Goal: Browse casually: Explore the website without a specific task or goal

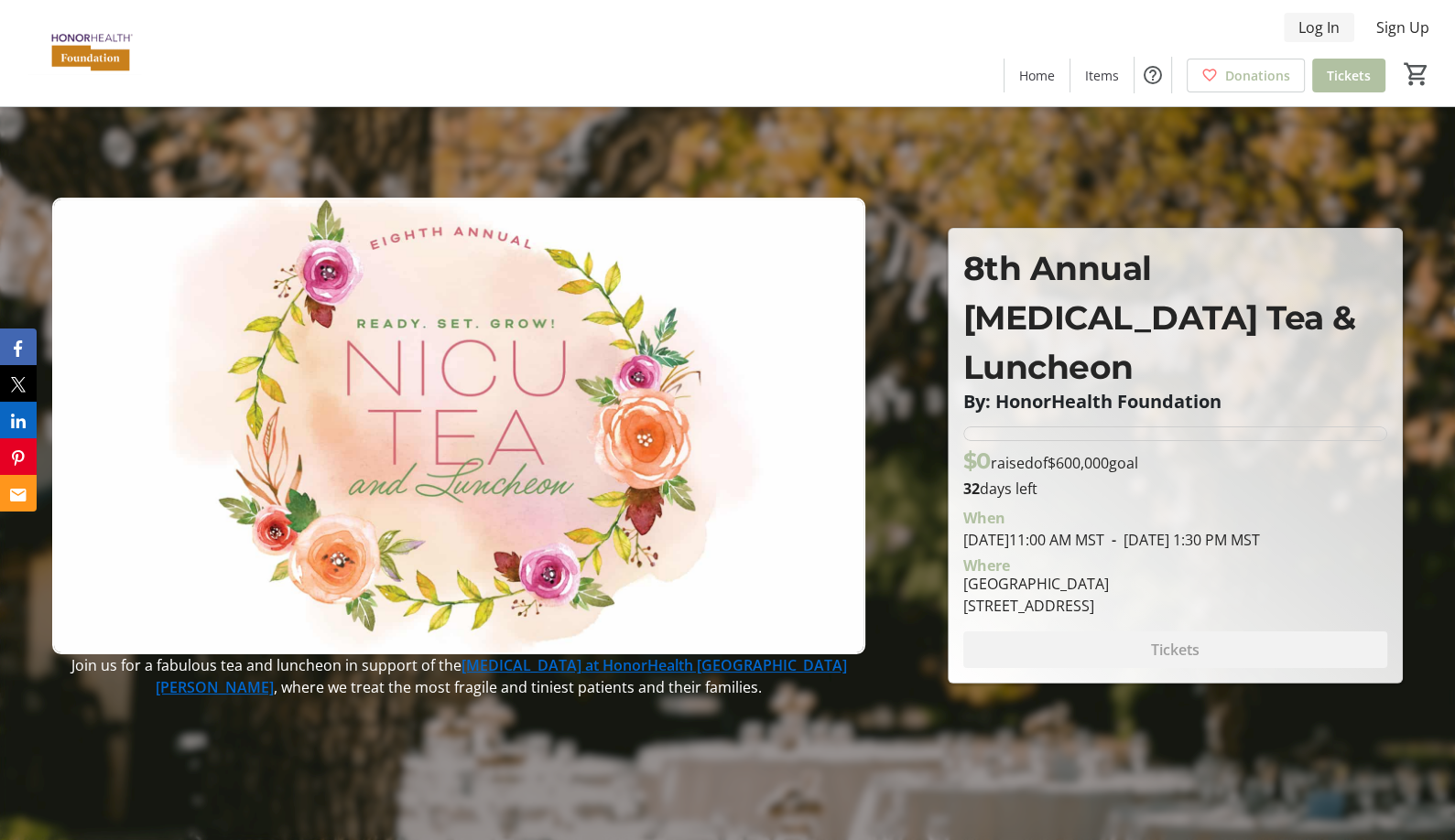
click at [1330, 34] on span "Log In" at bounding box center [1319, 28] width 41 height 22
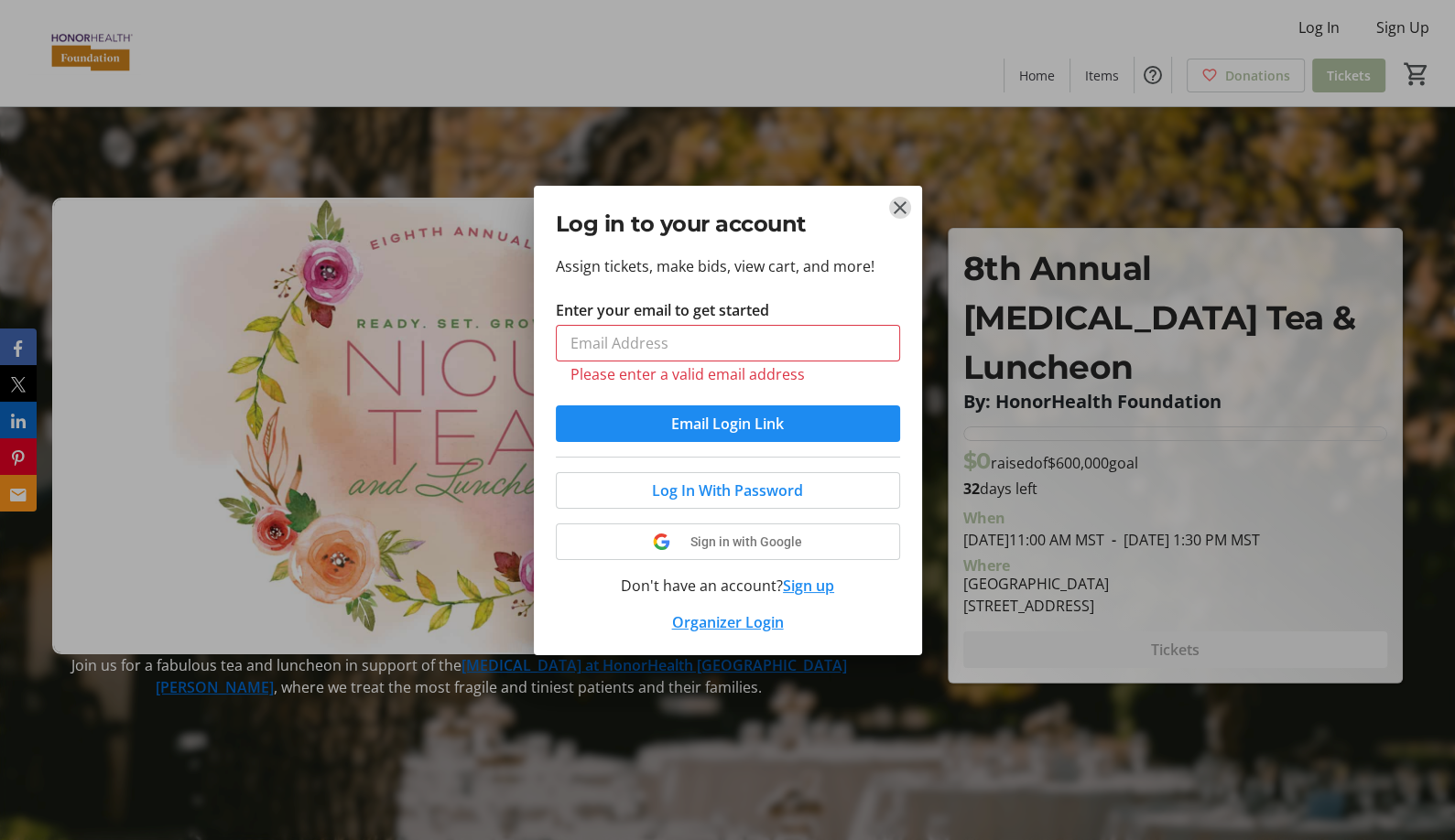
click at [896, 216] on mat-icon "Close" at bounding box center [900, 208] width 22 height 22
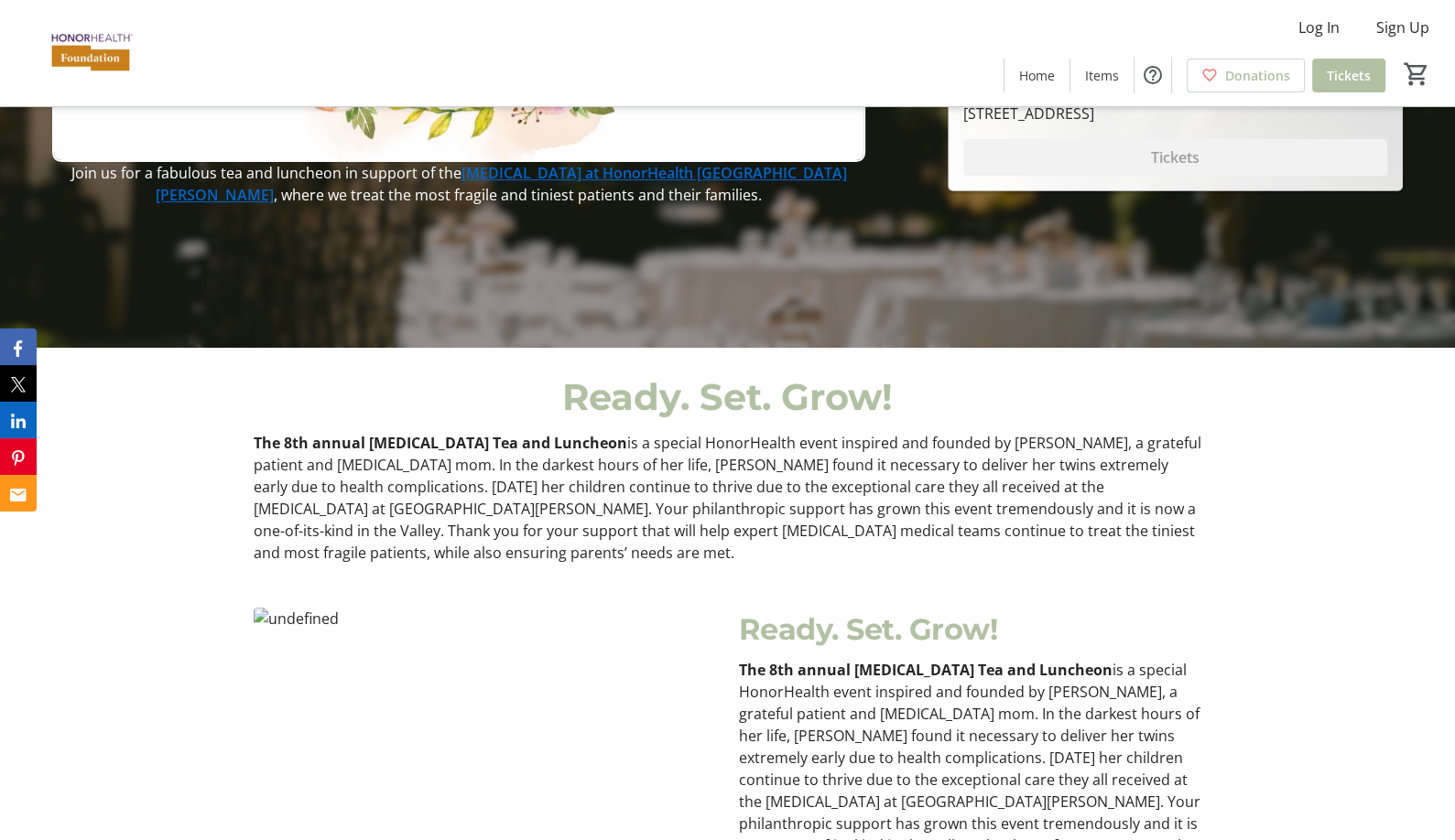
scroll to position [641, 0]
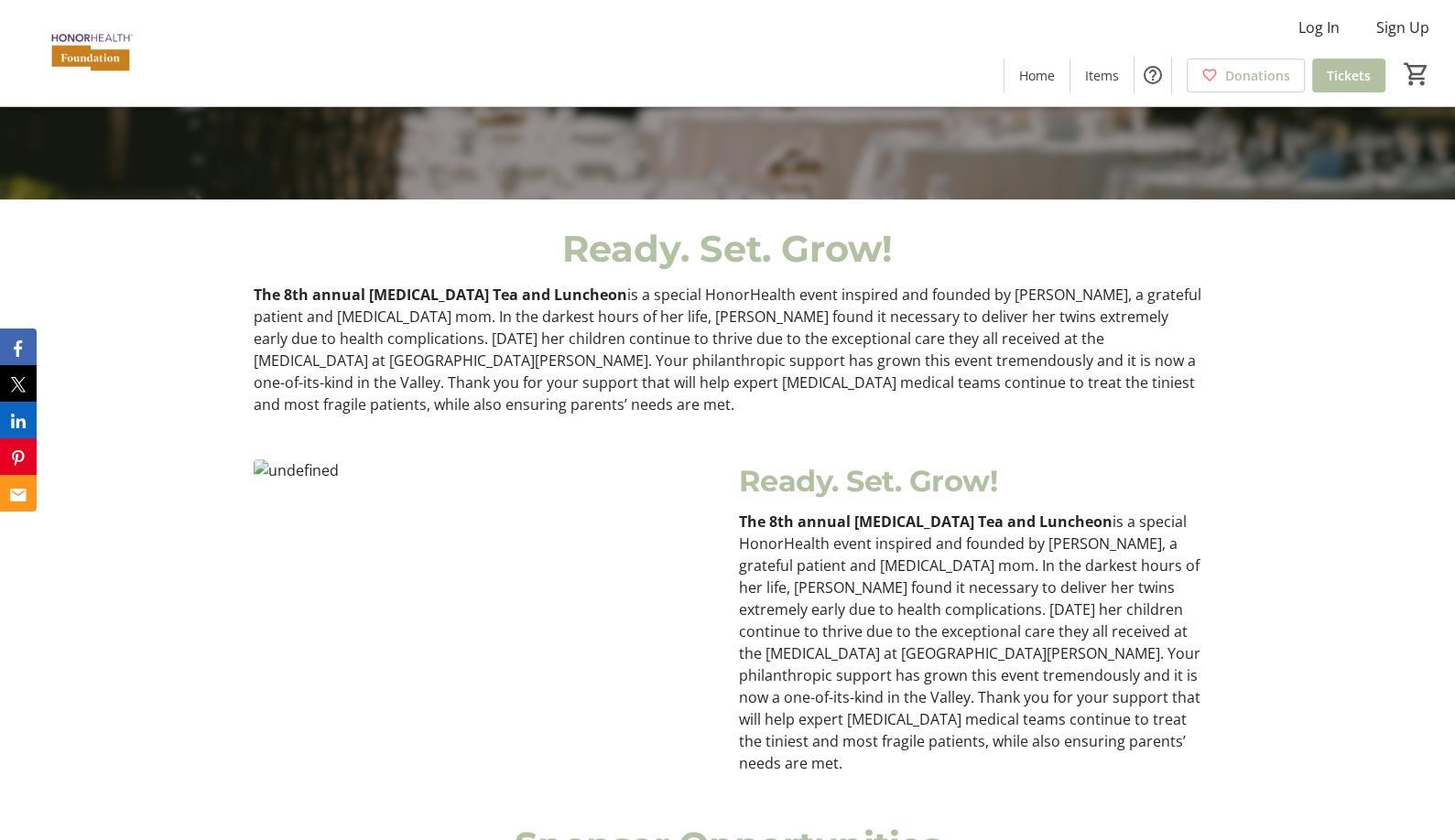
click at [267, 459] on img at bounding box center [485, 589] width 463 height 260
click at [300, 526] on img at bounding box center [485, 589] width 463 height 260
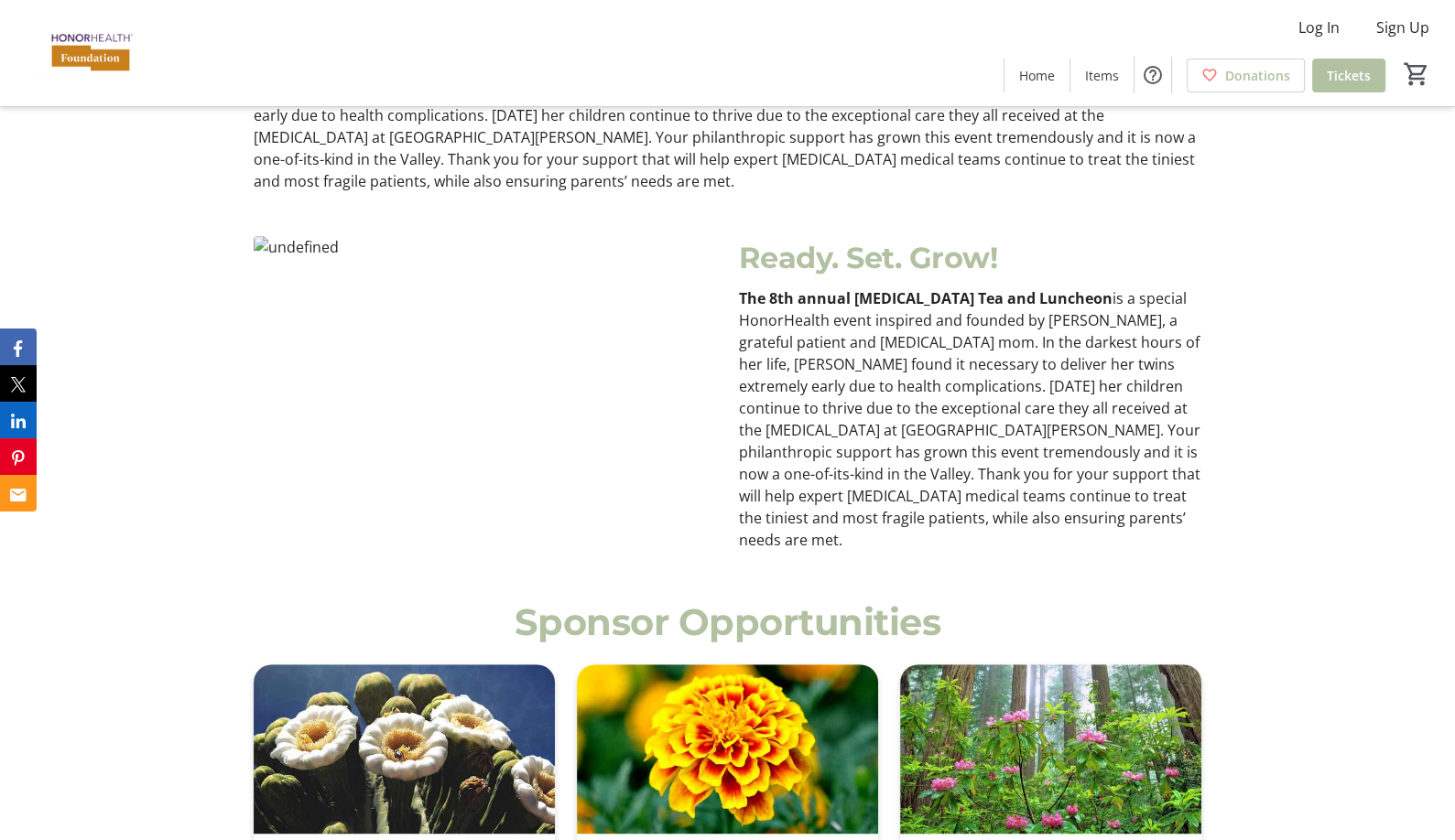
scroll to position [824, 0]
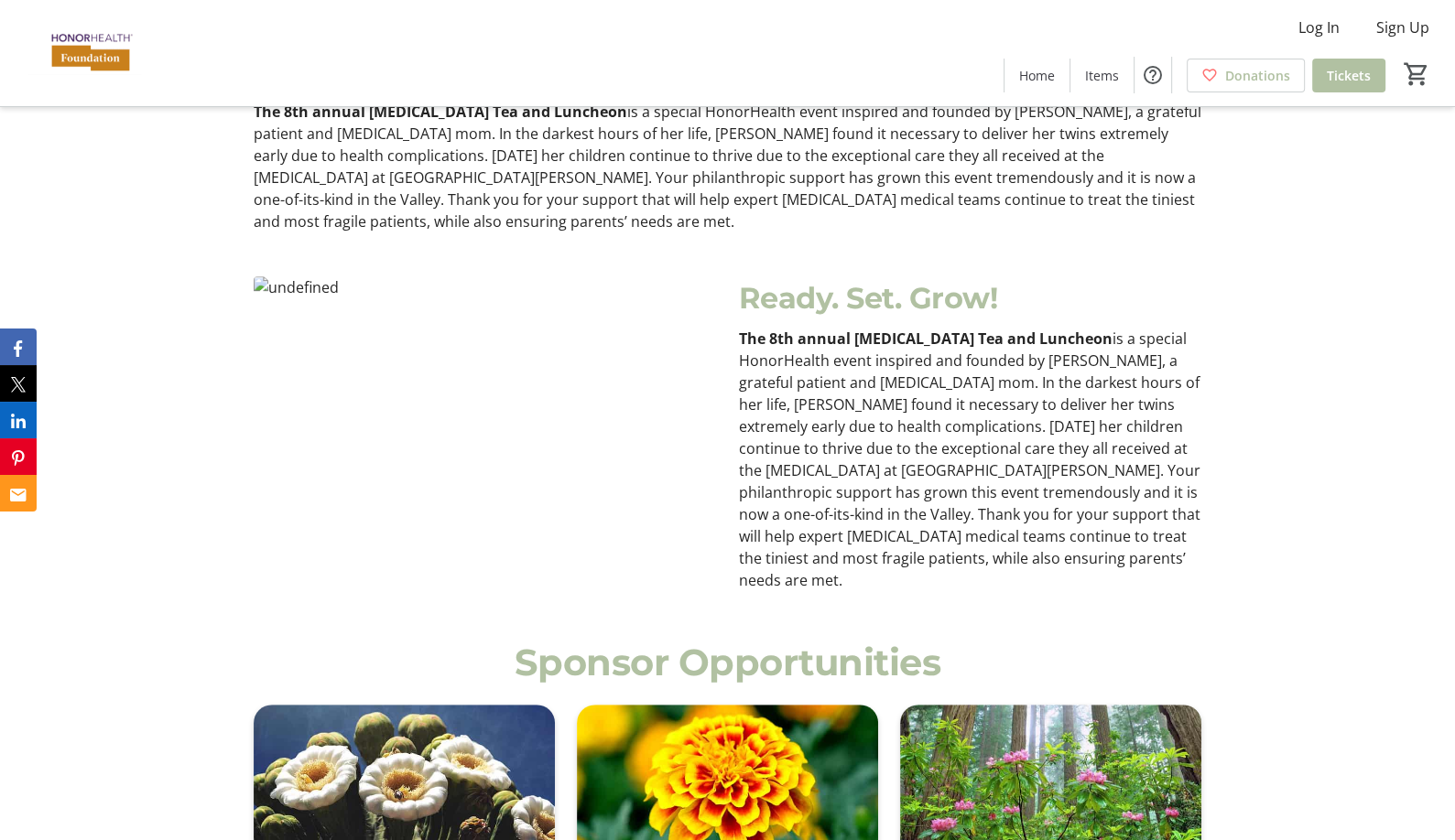
click at [306, 276] on img at bounding box center [485, 407] width 463 height 260
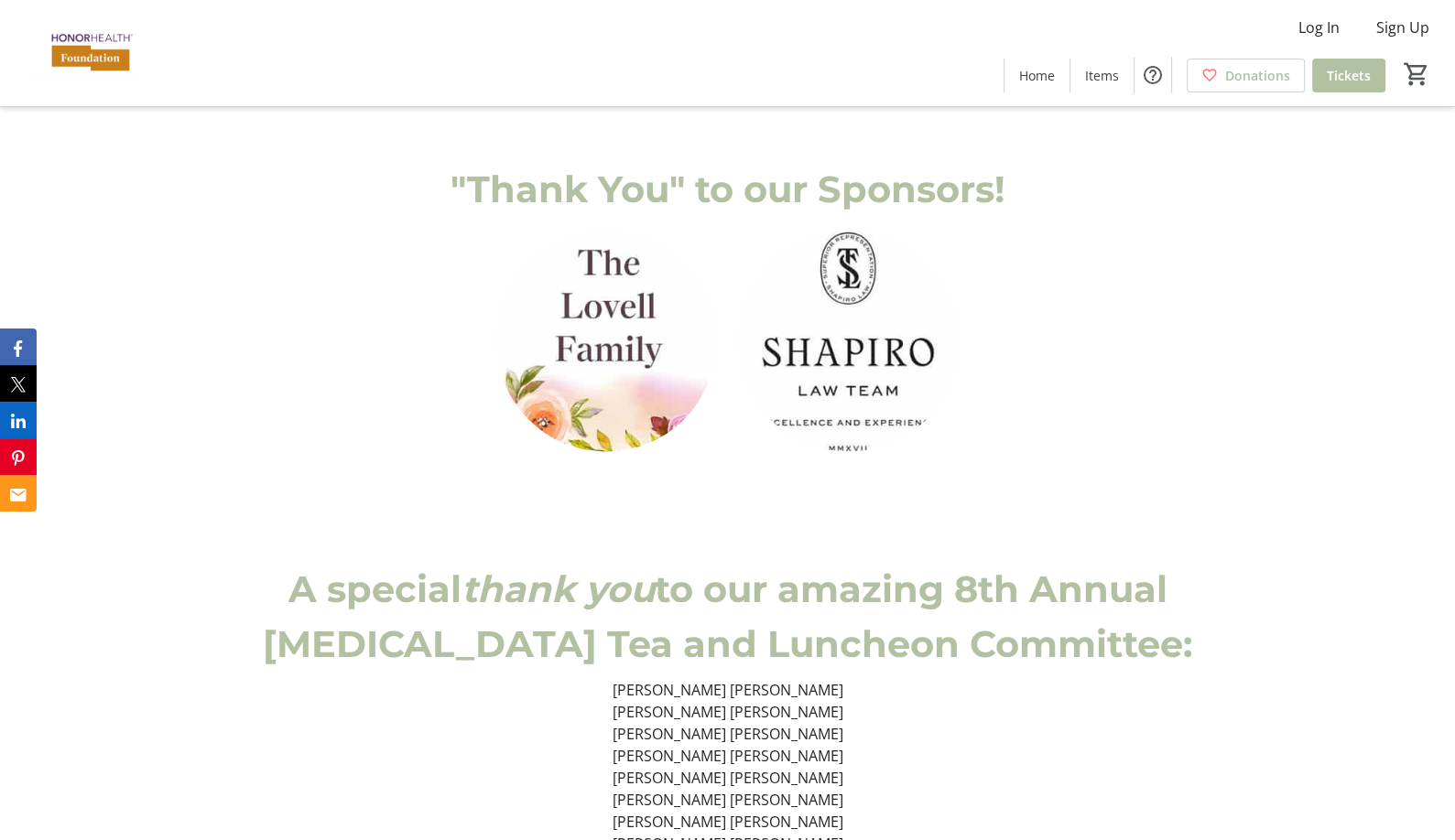
scroll to position [4390, 0]
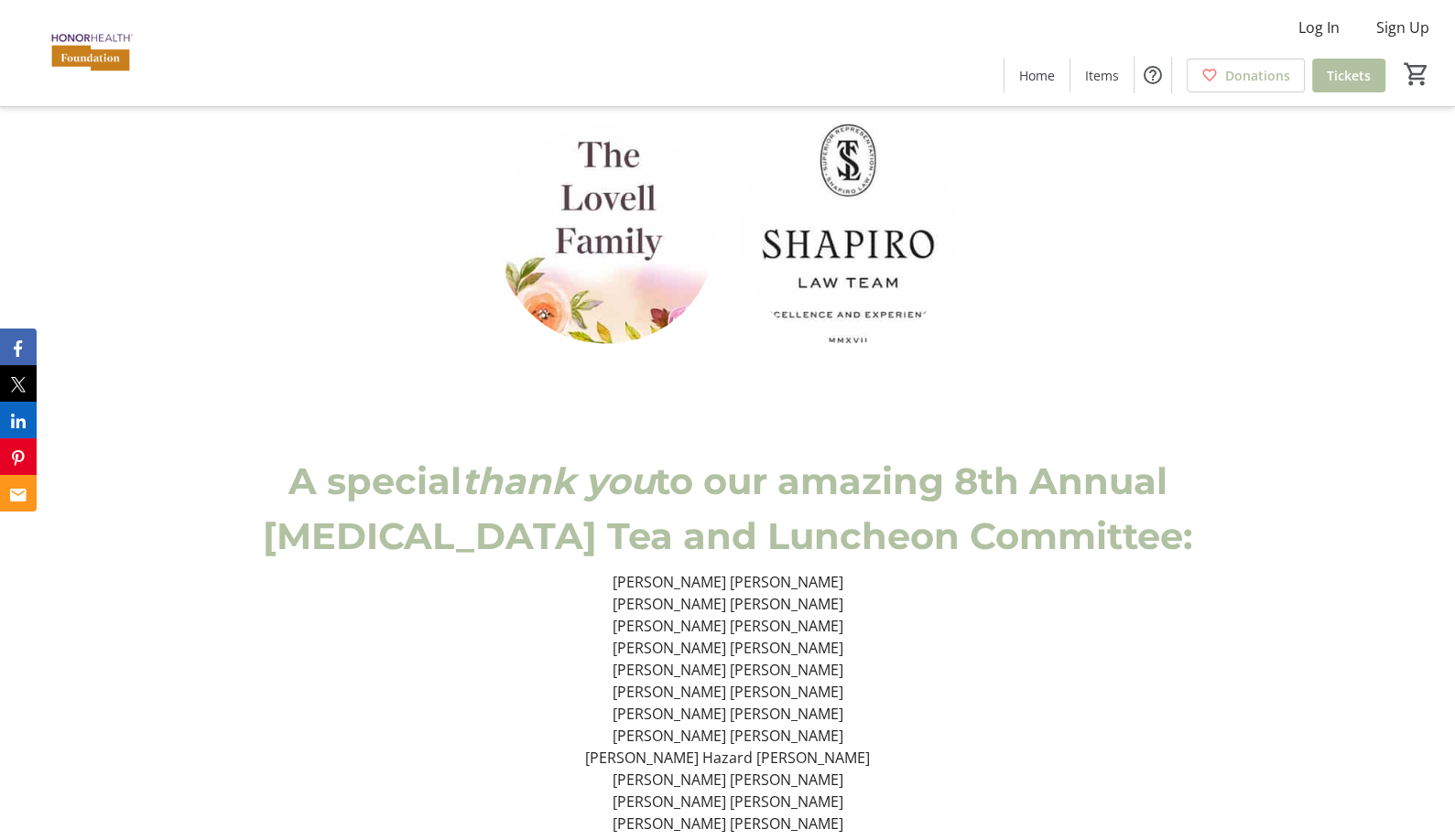
click at [714, 572] on p "[PERSON_NAME] [PERSON_NAME]" at bounding box center [727, 583] width 948 height 22
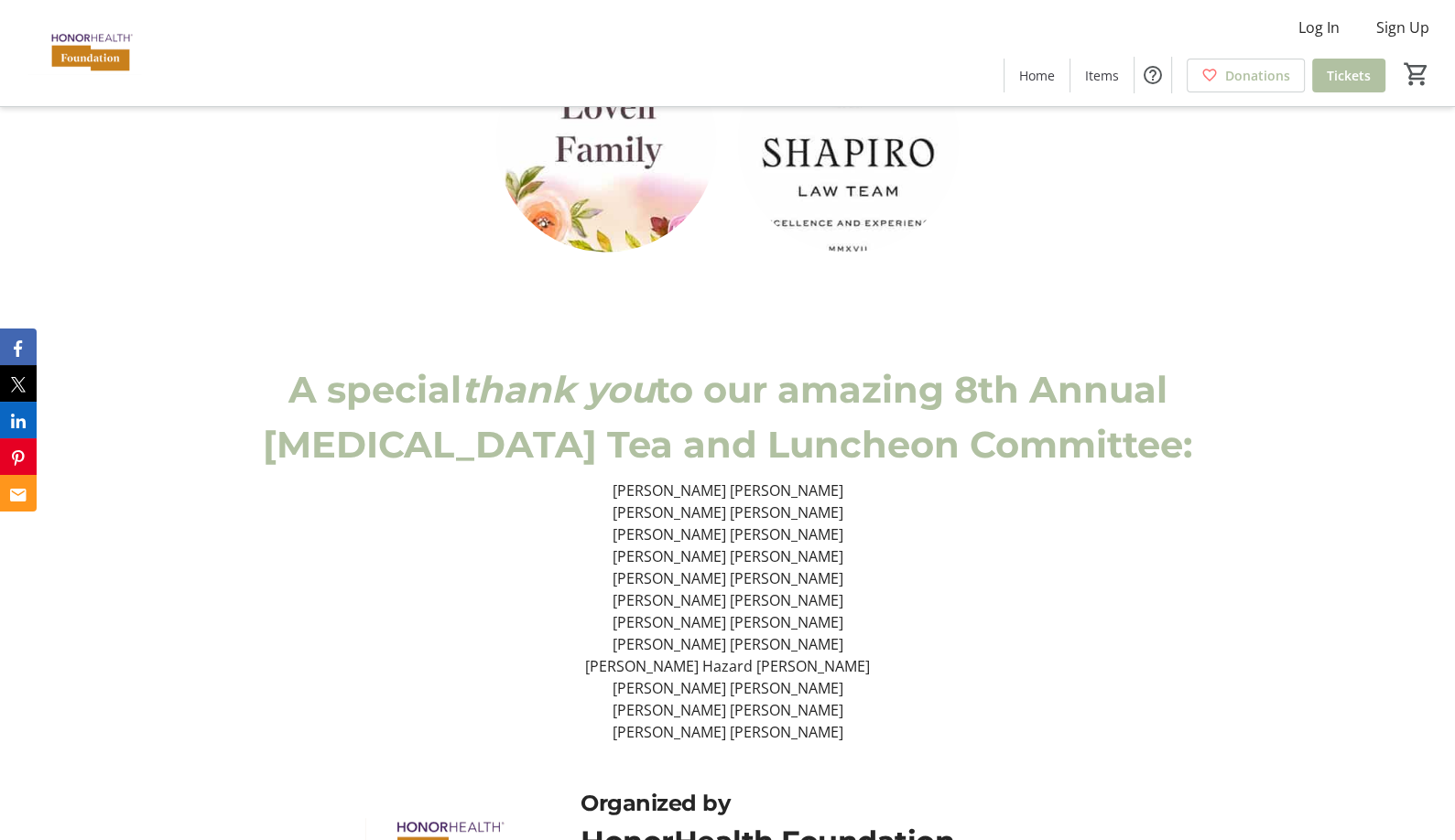
scroll to position [4573, 0]
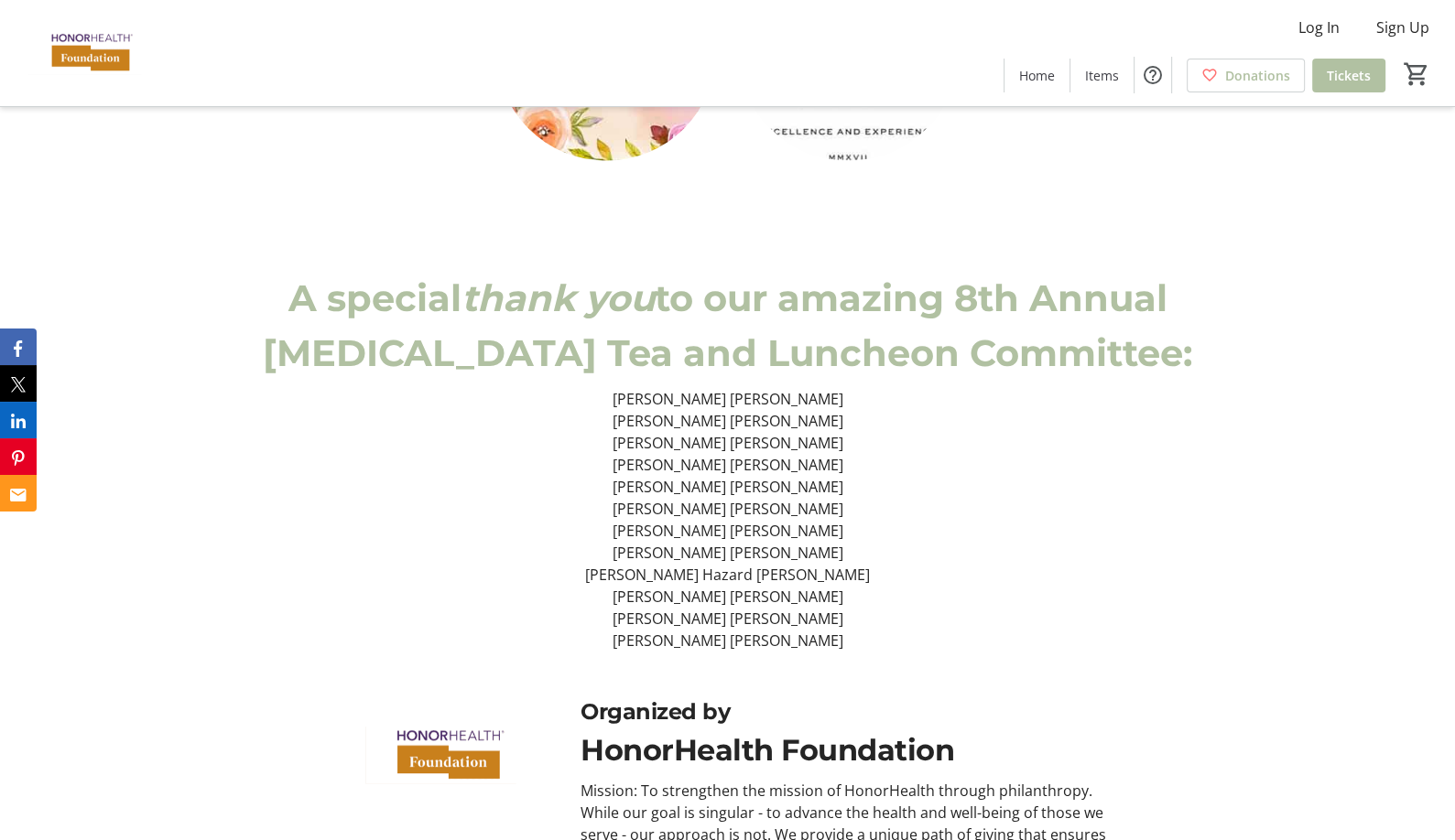
click at [714, 388] on p "[PERSON_NAME] [PERSON_NAME]" at bounding box center [727, 399] width 948 height 22
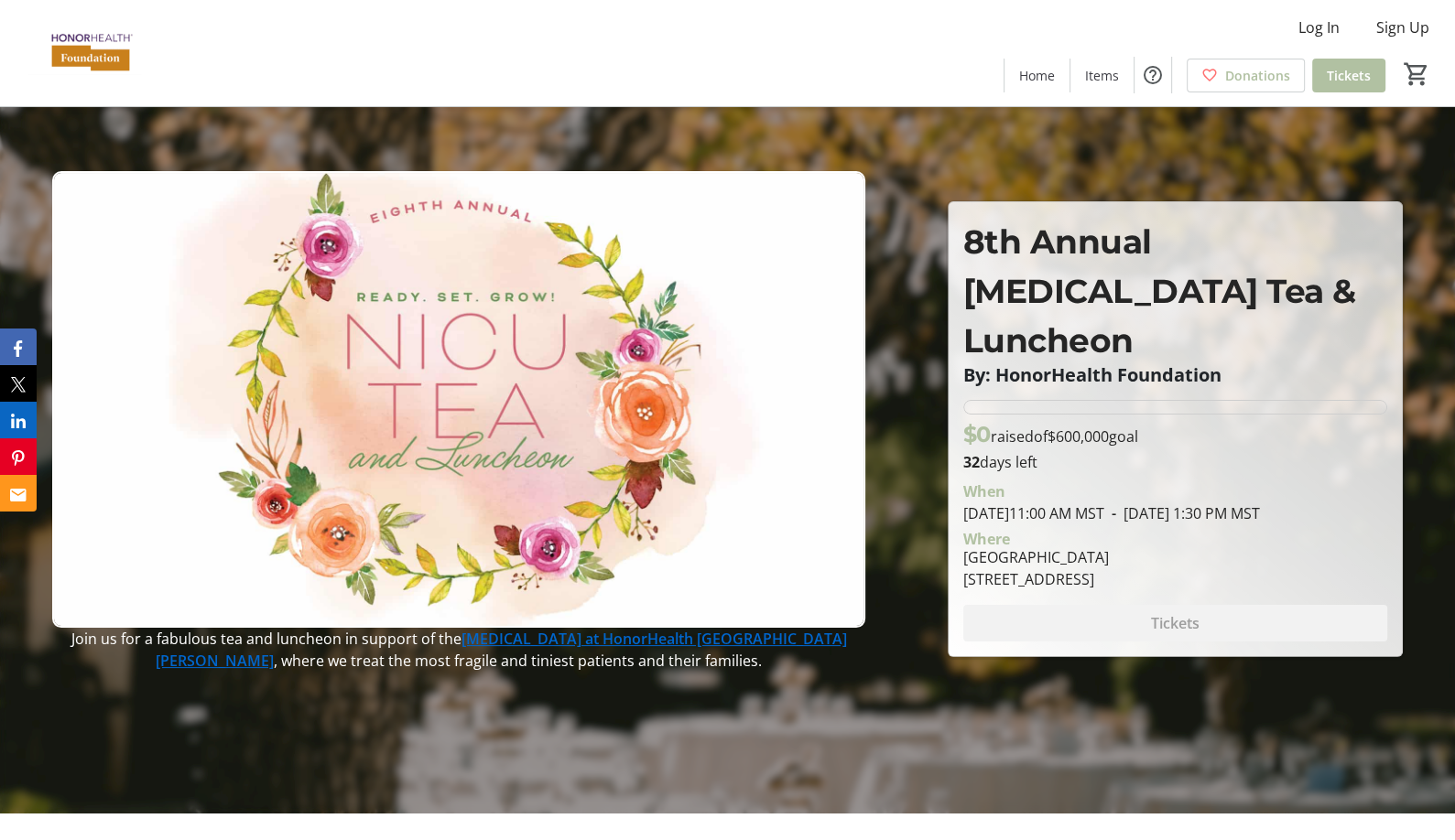
scroll to position [0, 0]
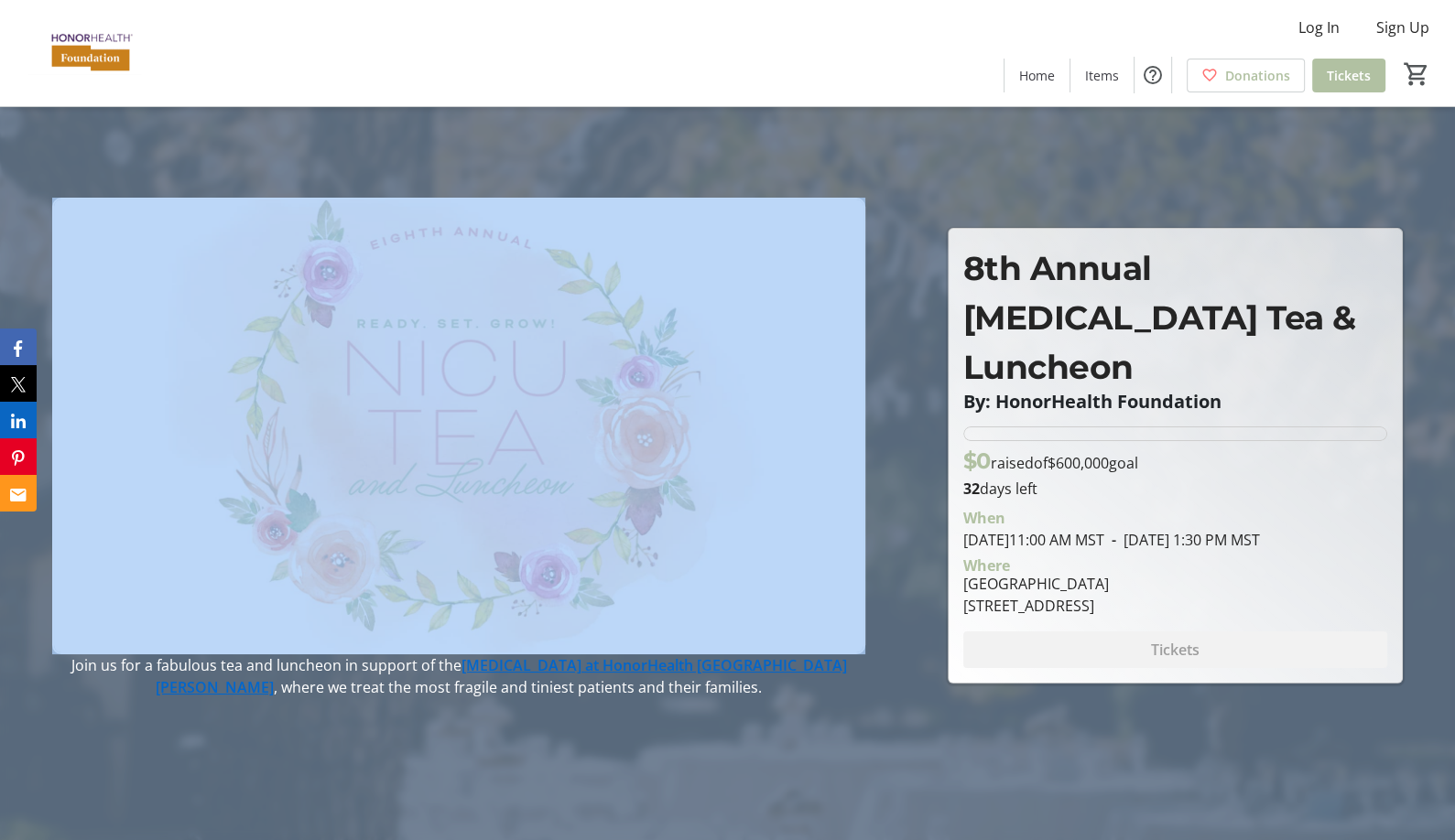
drag, startPoint x: 739, startPoint y: 73, endPoint x: 799, endPoint y: 211, distance: 150.5
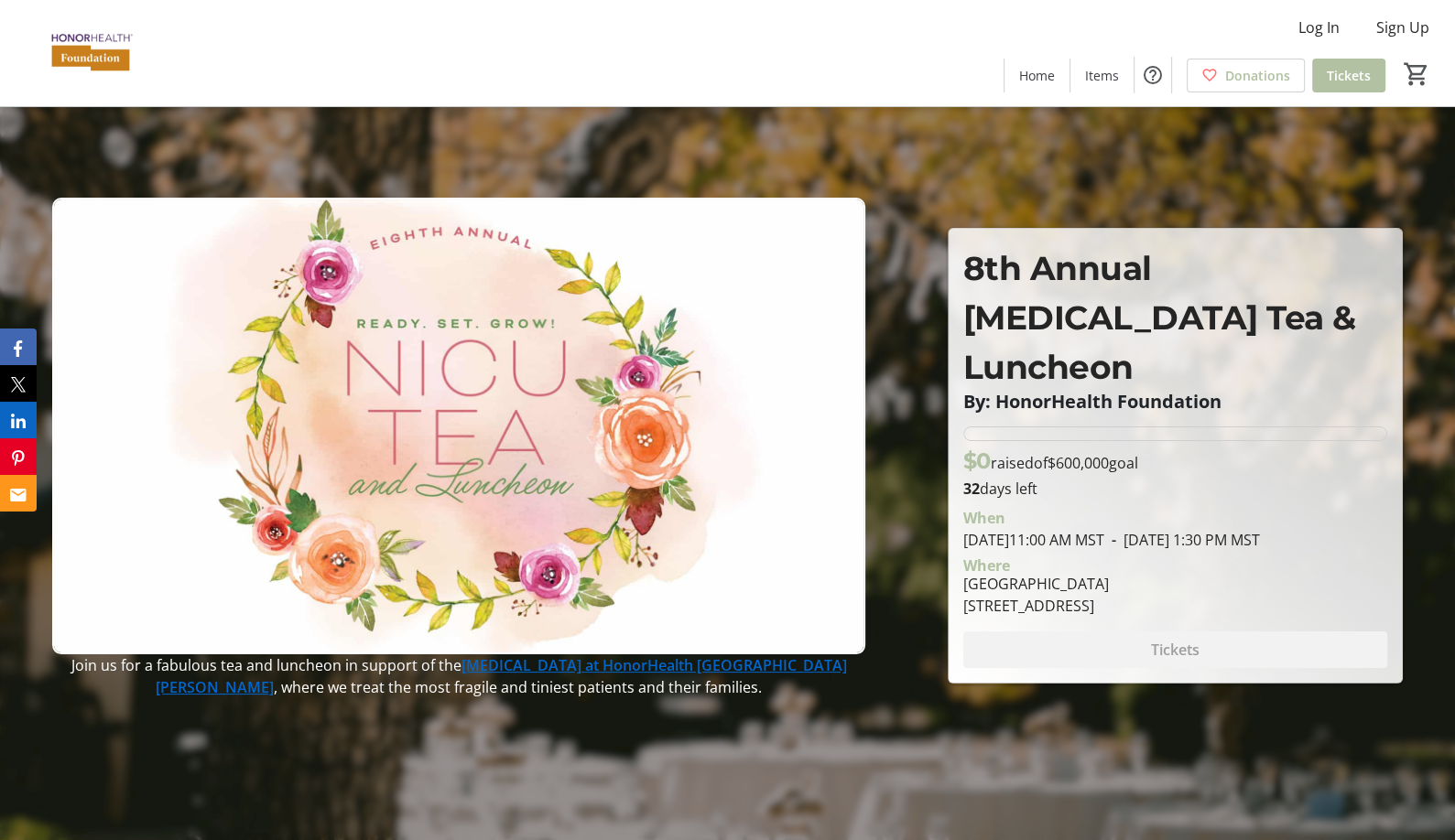
drag, startPoint x: 799, startPoint y: 211, endPoint x: 718, endPoint y: 73, distance: 160.0
click at [718, 73] on div "Log In Sign Up Home Items Donations Tickets 0" at bounding box center [727, 53] width 1455 height 106
